Goal: Transaction & Acquisition: Purchase product/service

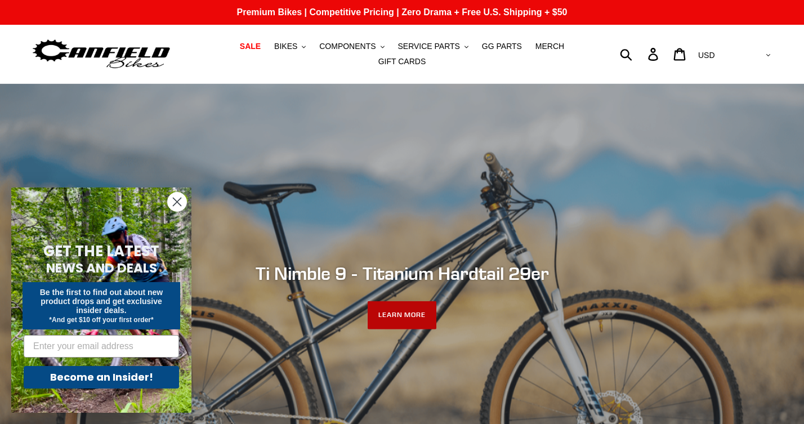
click at [406, 321] on link "LEARN MORE" at bounding box center [401, 315] width 69 height 28
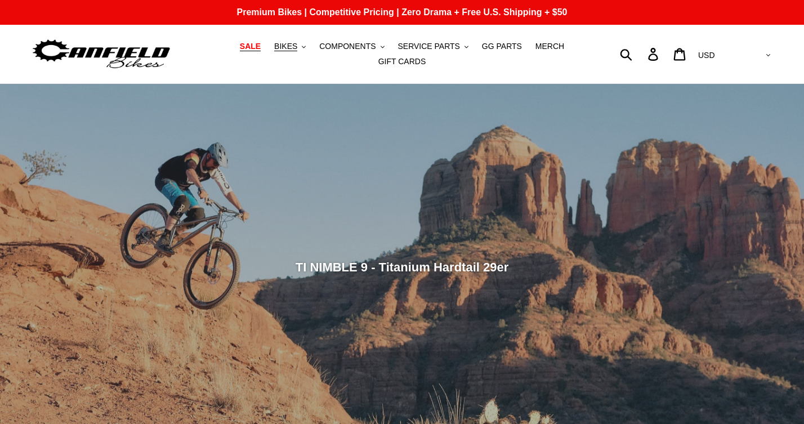
click at [260, 48] on span "SALE" at bounding box center [250, 47] width 21 height 10
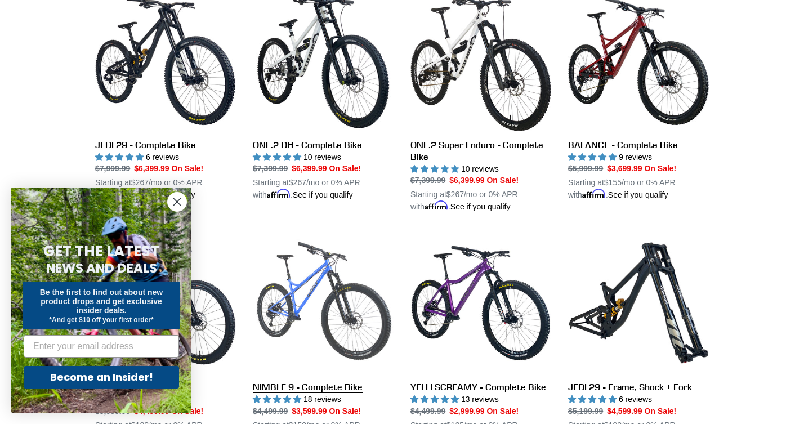
scroll to position [846, 0]
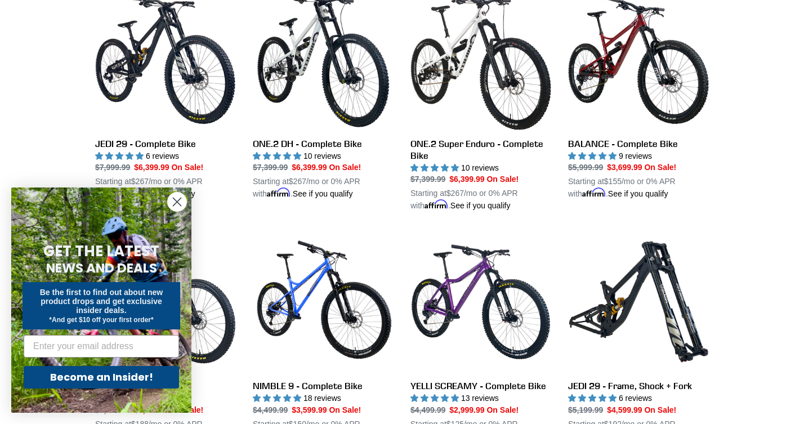
click at [174, 196] on circle "Close dialog" at bounding box center [177, 201] width 19 height 19
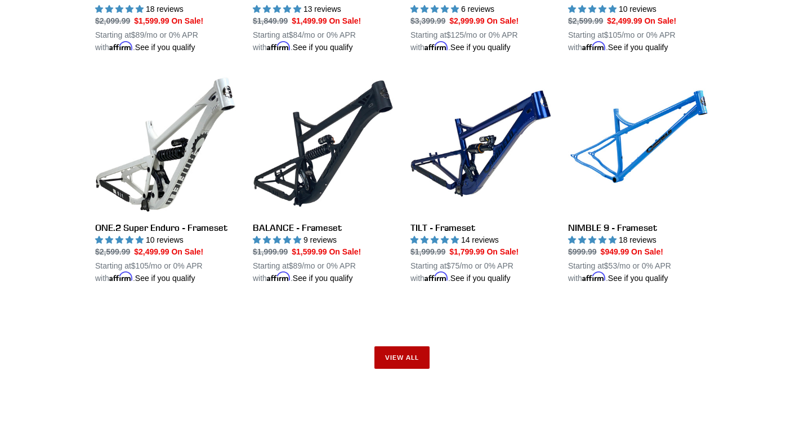
scroll to position [1707, 0]
click at [391, 346] on link "View all" at bounding box center [401, 357] width 55 height 23
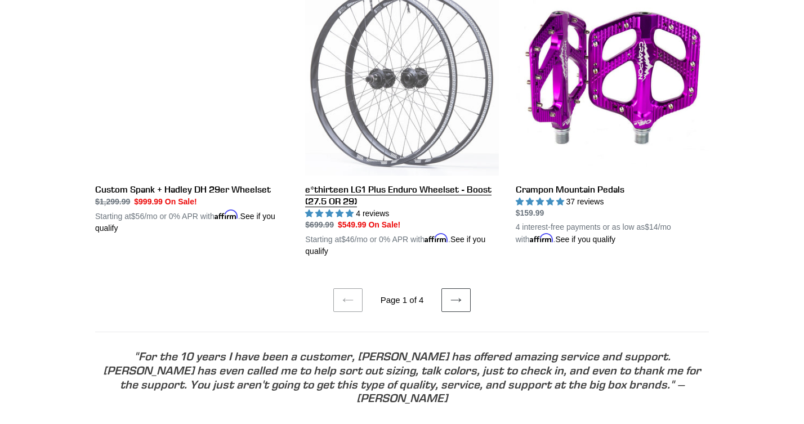
scroll to position [2338, 0]
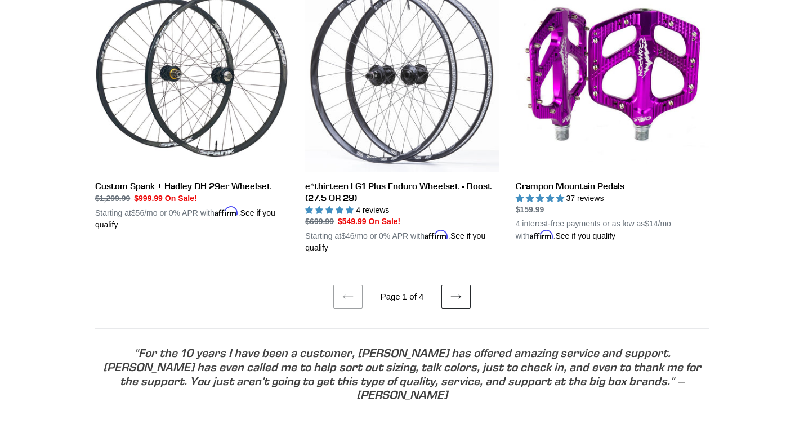
click at [449, 290] on link "Next page" at bounding box center [455, 297] width 29 height 24
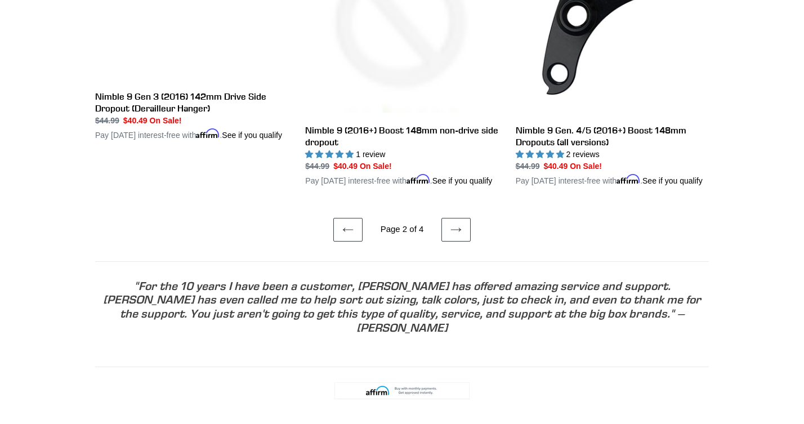
scroll to position [2475, 0]
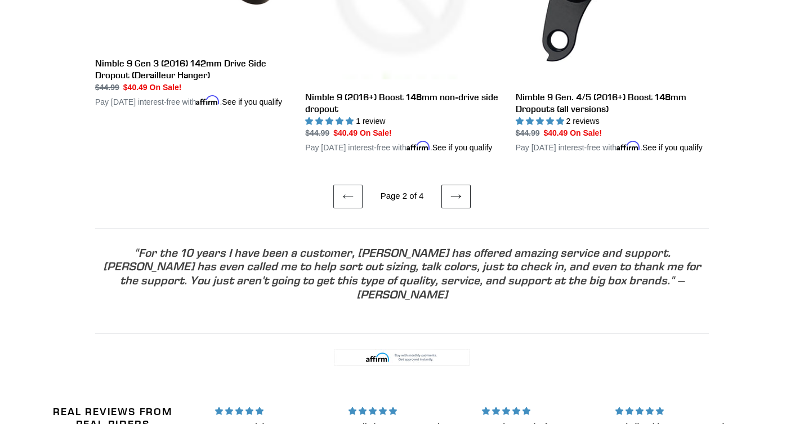
click at [459, 195] on icon at bounding box center [455, 196] width 11 height 11
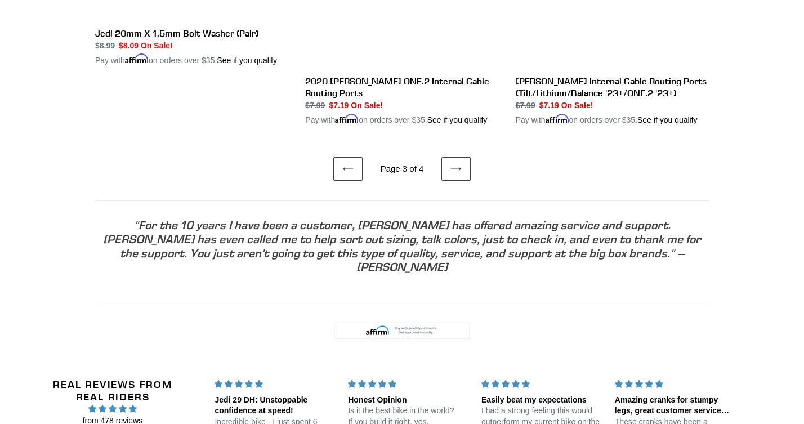
scroll to position [2403, 0]
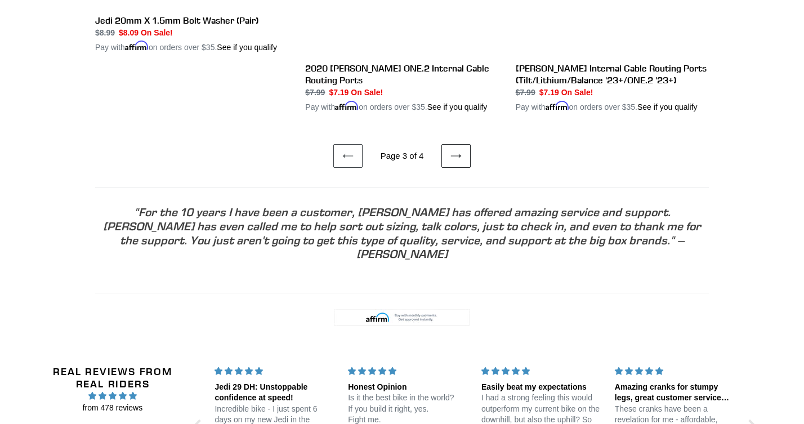
click at [461, 144] on link "Next page" at bounding box center [455, 156] width 29 height 24
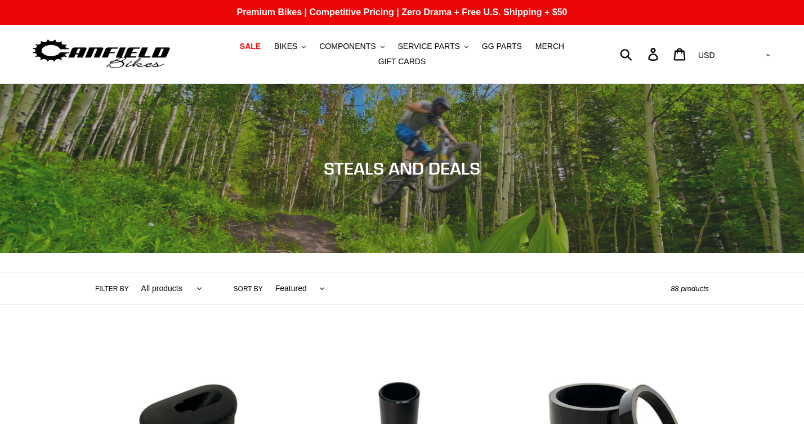
click at [137, 52] on img at bounding box center [101, 54] width 141 height 35
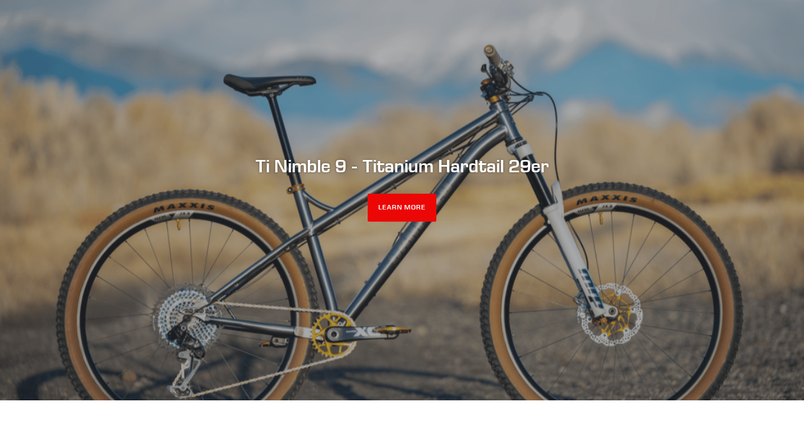
scroll to position [114, 0]
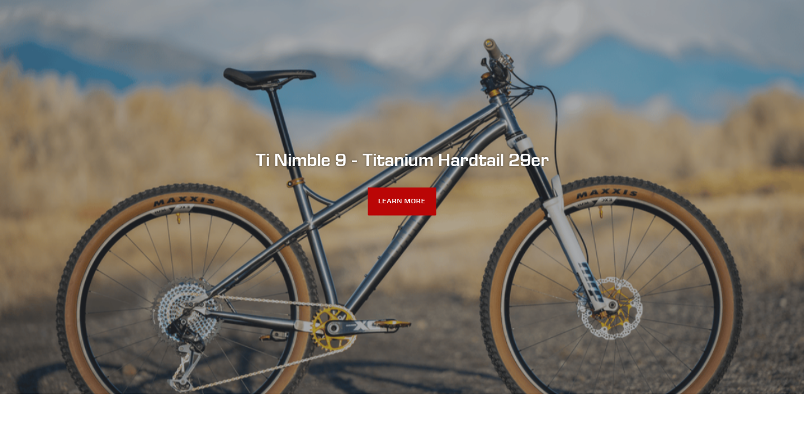
click at [411, 199] on link "LEARN MORE" at bounding box center [401, 201] width 69 height 28
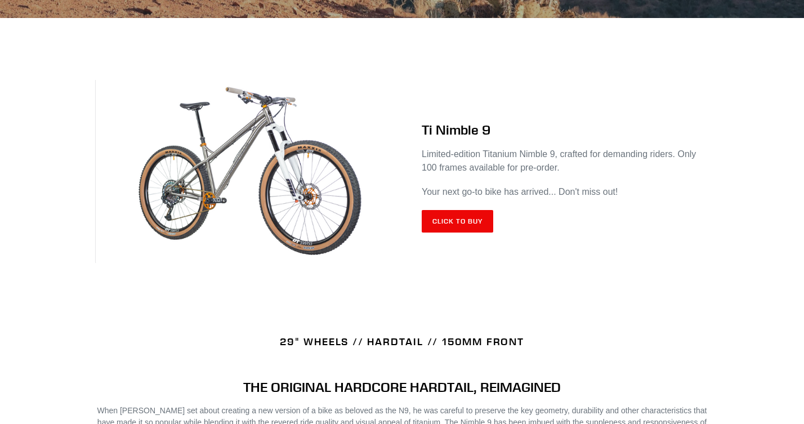
scroll to position [446, 0]
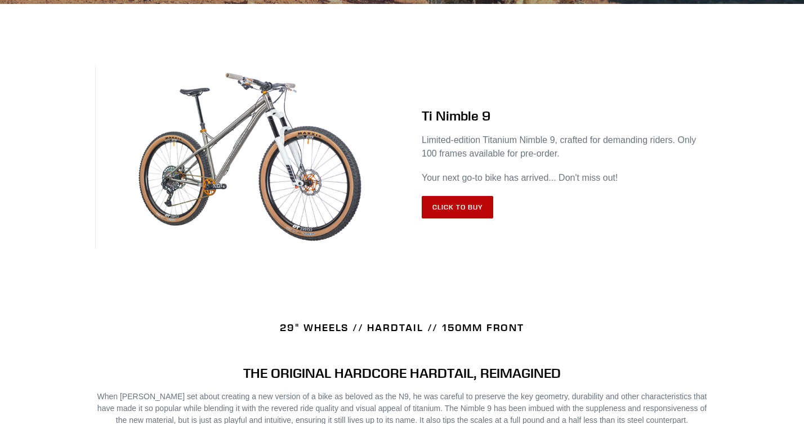
click at [438, 211] on link "Click to Buy" at bounding box center [457, 207] width 71 height 23
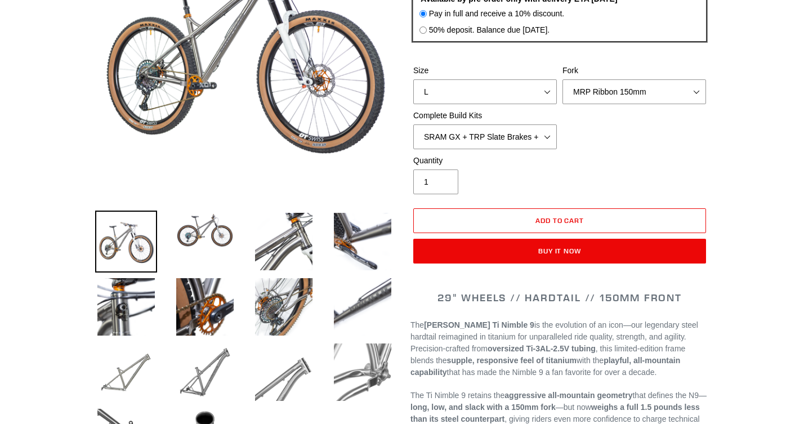
click at [543, 32] on label "50% deposit. Balance due [DATE]." at bounding box center [489, 30] width 121 height 12
click at [427, 32] on input "50% deposit. Balance due [DATE]." at bounding box center [422, 29] width 7 height 7
radio input "true"
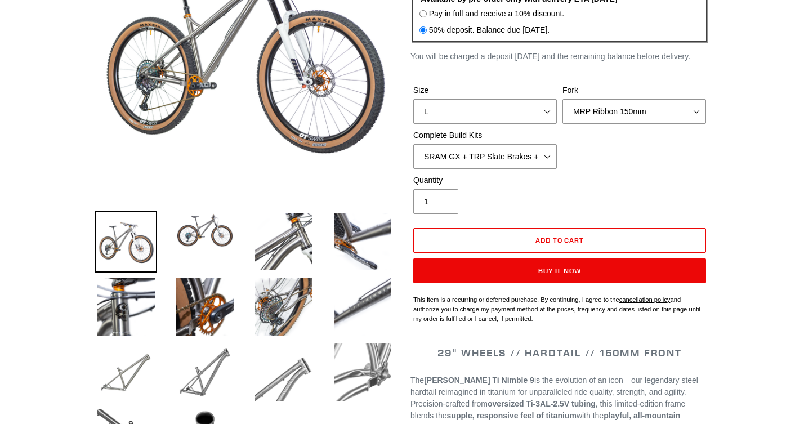
select select "highest-rating"
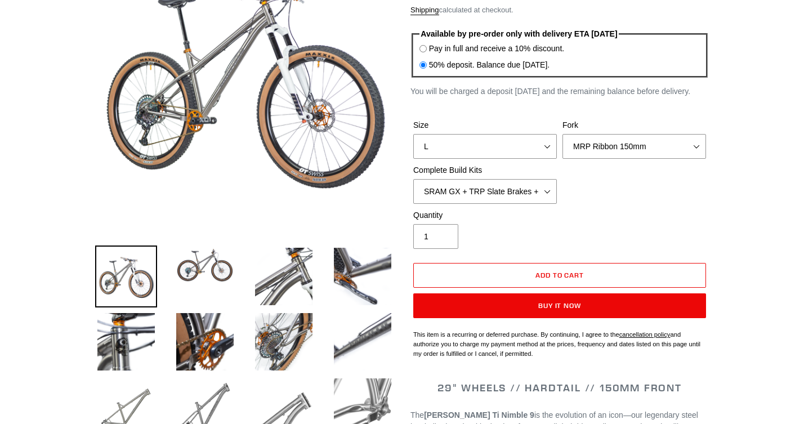
scroll to position [178, 0]
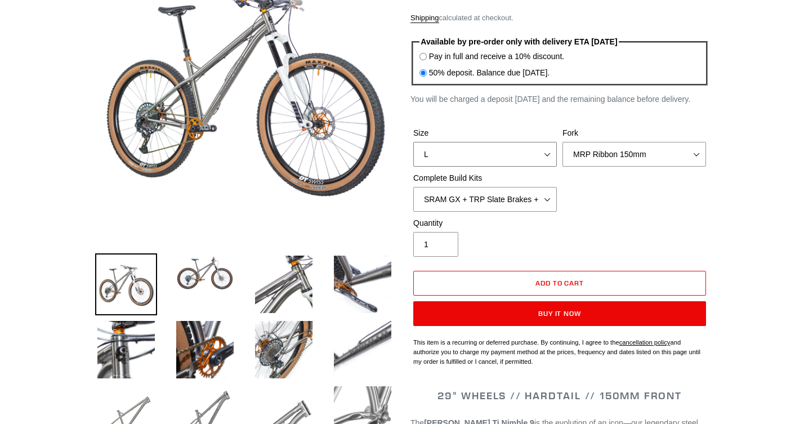
select select "S"
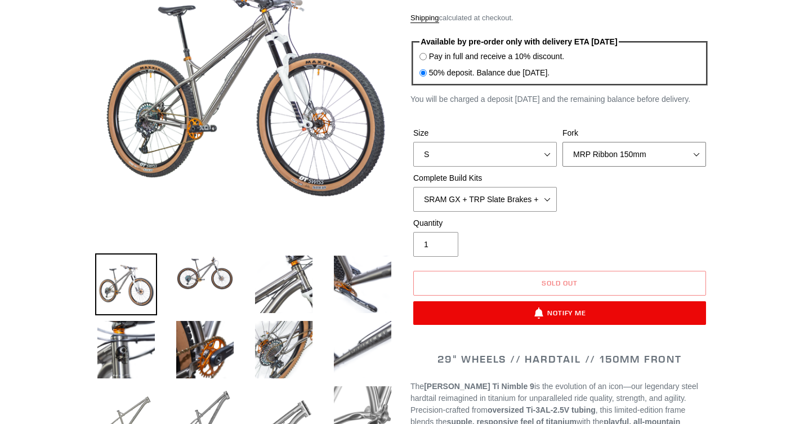
select select "Fork - None"
click at [548, 201] on select "SRAM GX + TRP Slate Brakes + Rotors + e13 LG-1 Wheels SHIMANO XT + SHIMANO brak…" at bounding box center [485, 199] width 144 height 25
select select "Complete Build Kit - None (Contact us for Custom Builds)"
